Goal: Navigation & Orientation: Find specific page/section

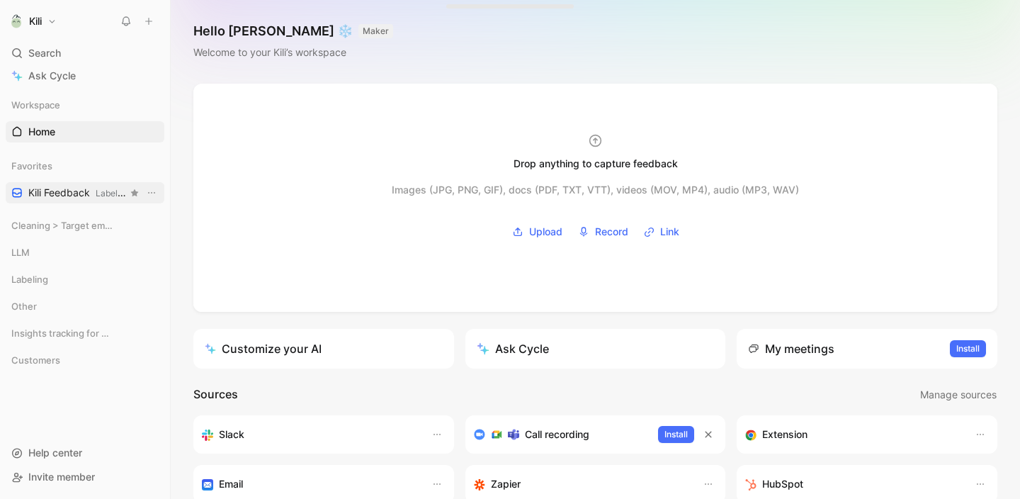
click at [62, 193] on span "Kili Feedback Labeling" at bounding box center [77, 193] width 99 height 15
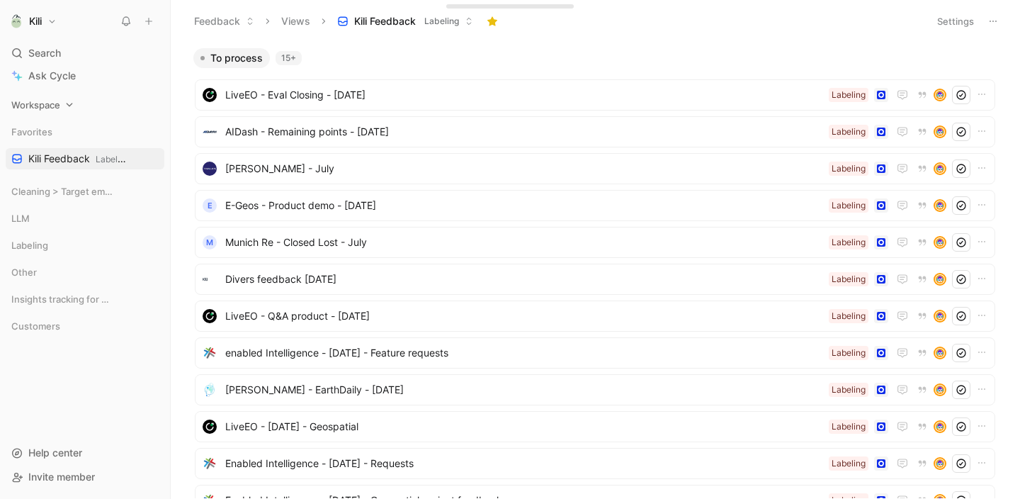
click at [66, 106] on icon at bounding box center [69, 105] width 10 height 10
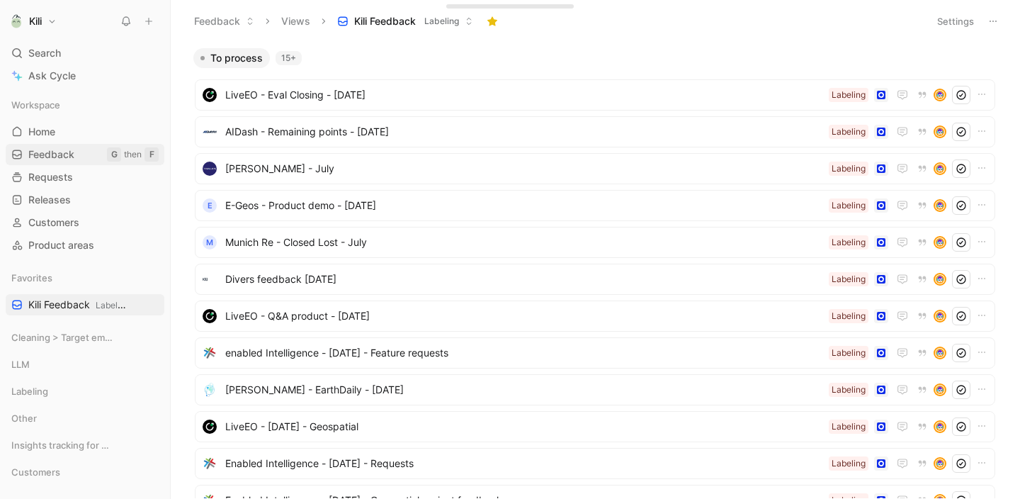
click at [57, 156] on span "Feedback" at bounding box center [51, 154] width 46 height 14
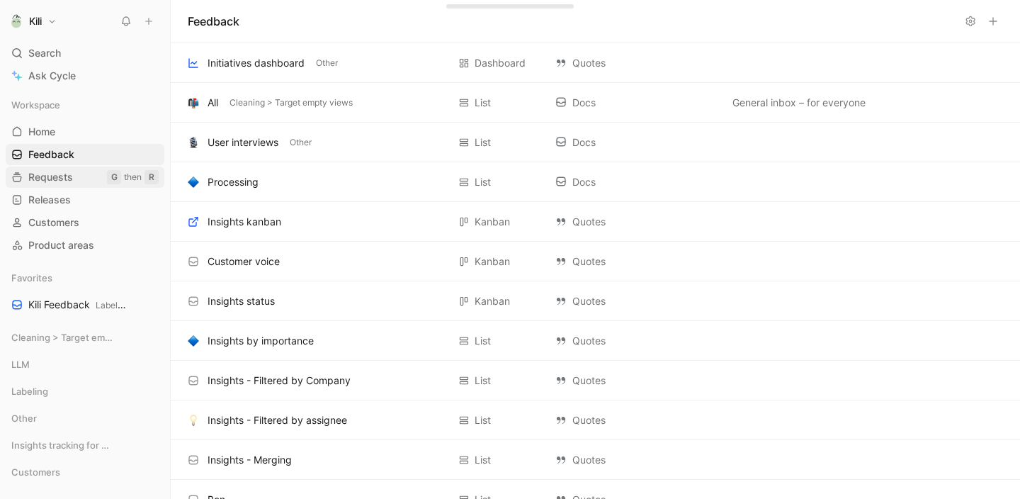
click at [74, 178] on link "Requests G then R" at bounding box center [85, 176] width 159 height 21
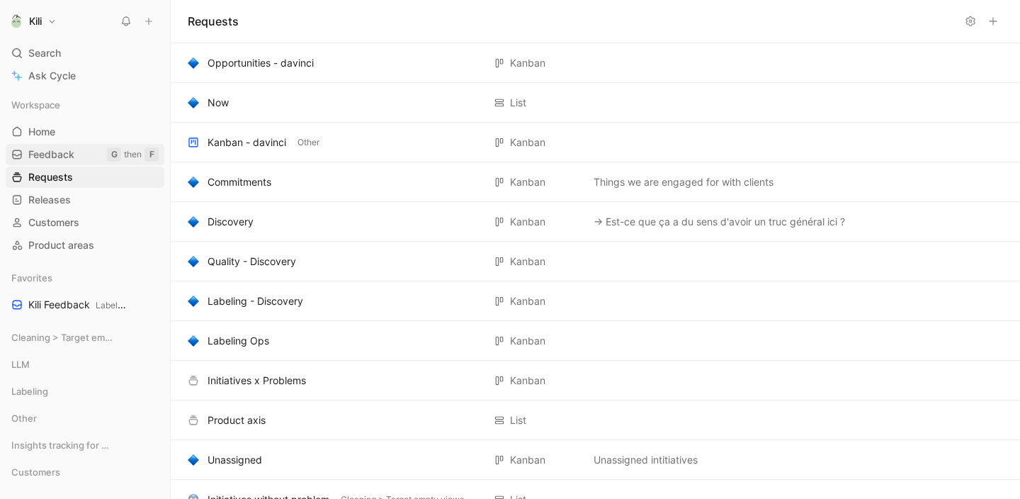
click at [77, 155] on link "Feedback G then F" at bounding box center [85, 154] width 159 height 21
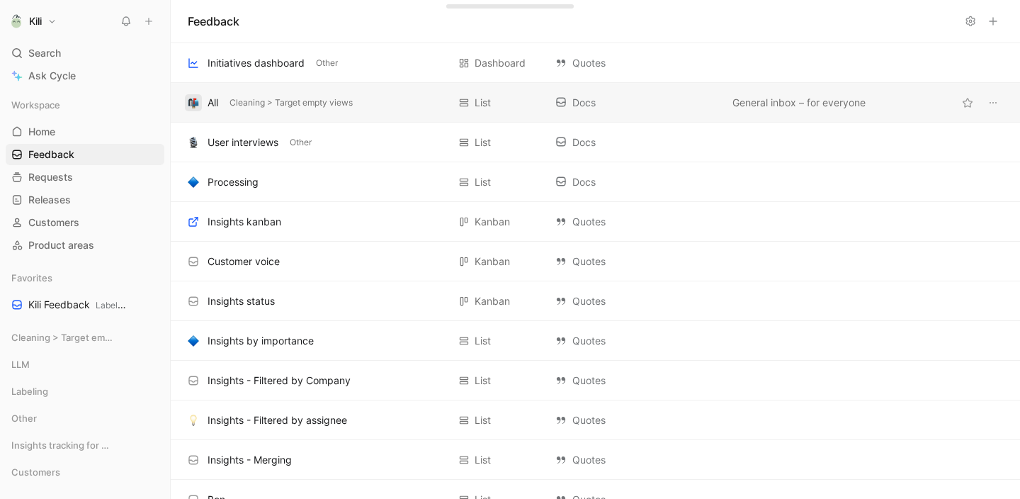
click at [198, 103] on img "button" at bounding box center [193, 102] width 11 height 11
click at [212, 98] on div "All" at bounding box center [213, 102] width 11 height 17
